Goal: Task Accomplishment & Management: Use online tool/utility

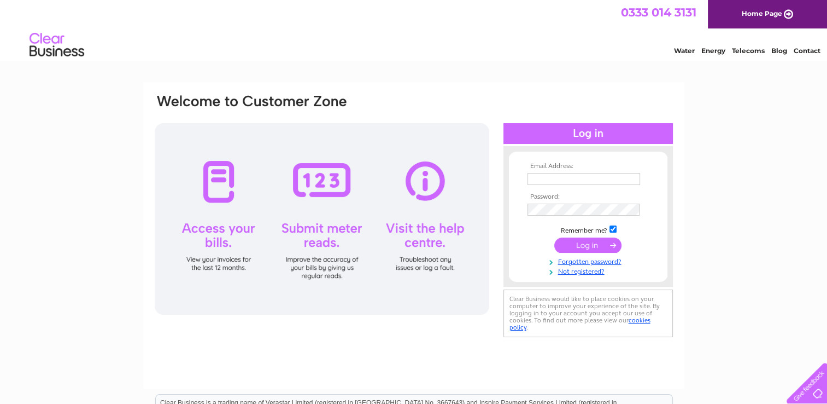
type input "[EMAIL_ADDRESS][DOMAIN_NAME]"
click at [559, 238] on input "submit" at bounding box center [588, 244] width 67 height 15
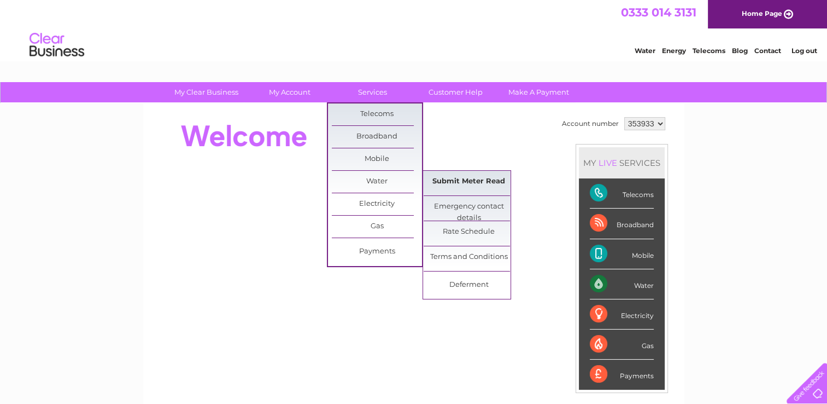
click at [473, 187] on link "Submit Meter Read" at bounding box center [469, 182] width 90 height 22
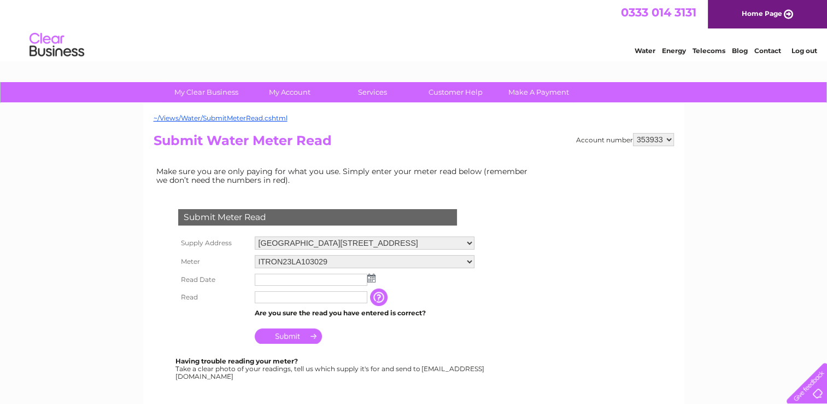
click at [369, 271] on td at bounding box center [364, 280] width 225 height 18
click at [370, 275] on img at bounding box center [372, 277] width 8 height 9
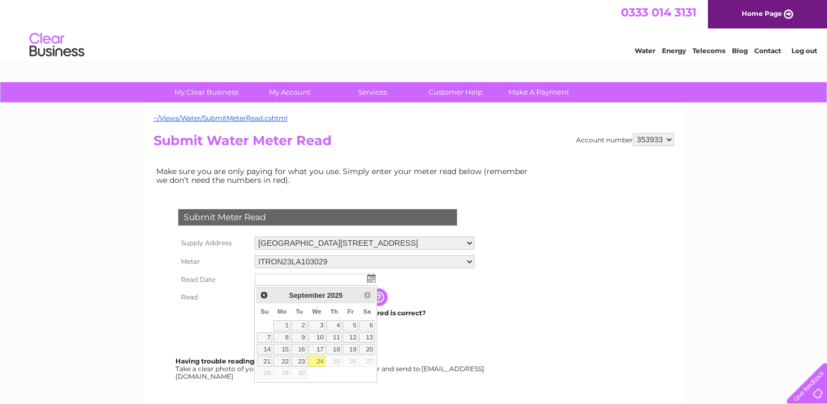
click at [320, 363] on link "24" at bounding box center [317, 360] width 18 height 11
type input "2025/09/24"
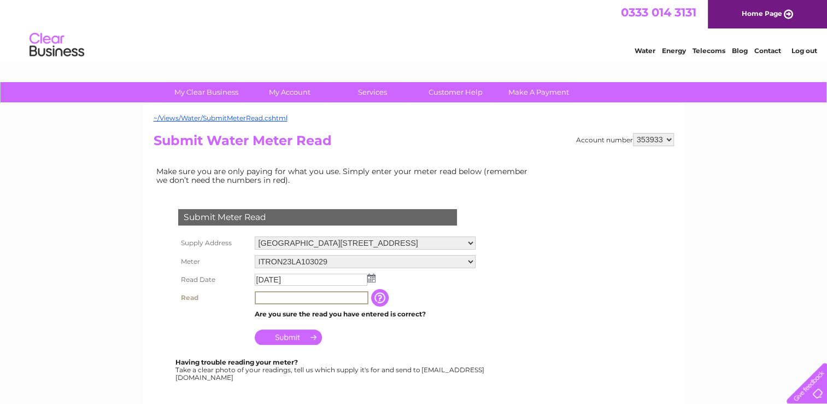
click at [308, 299] on input "text" at bounding box center [312, 297] width 114 height 13
type input "9"
type input "967"
click at [295, 331] on input "Submit" at bounding box center [288, 335] width 67 height 15
